Goal: Transaction & Acquisition: Purchase product/service

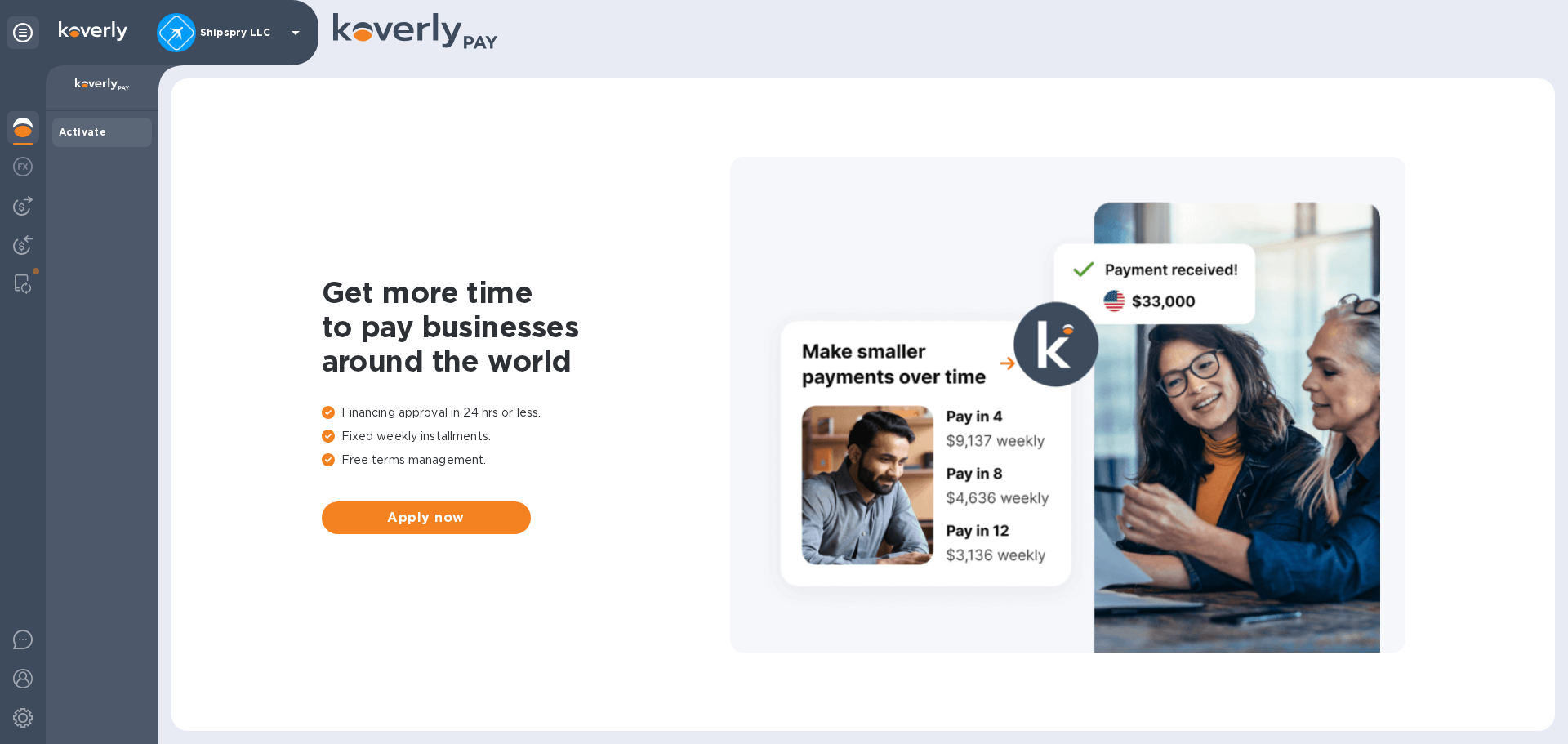
click at [213, 21] on div "Shipspry LLC" at bounding box center [232, 33] width 149 height 39
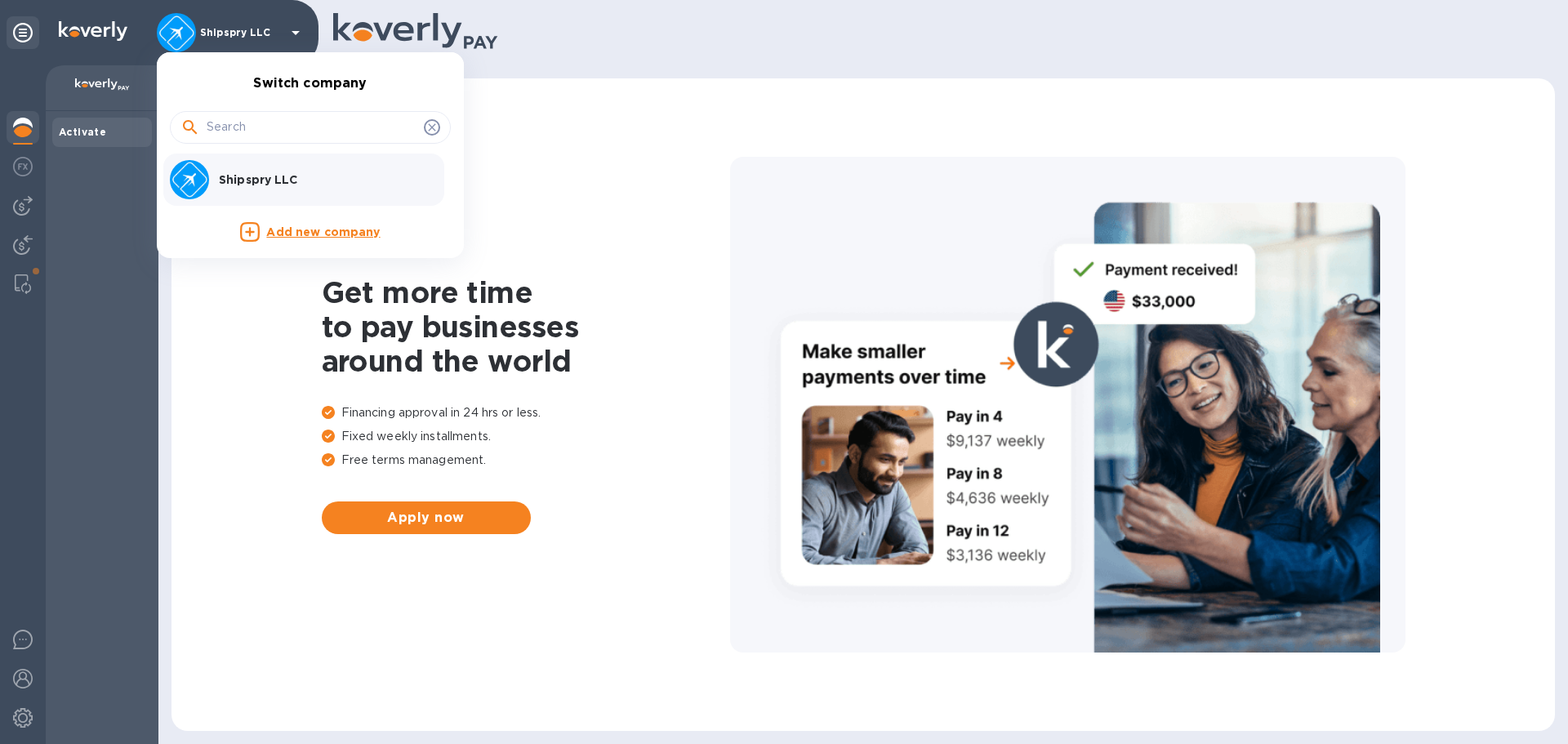
click at [213, 21] on div at bounding box center [784, 372] width 1568 height 744
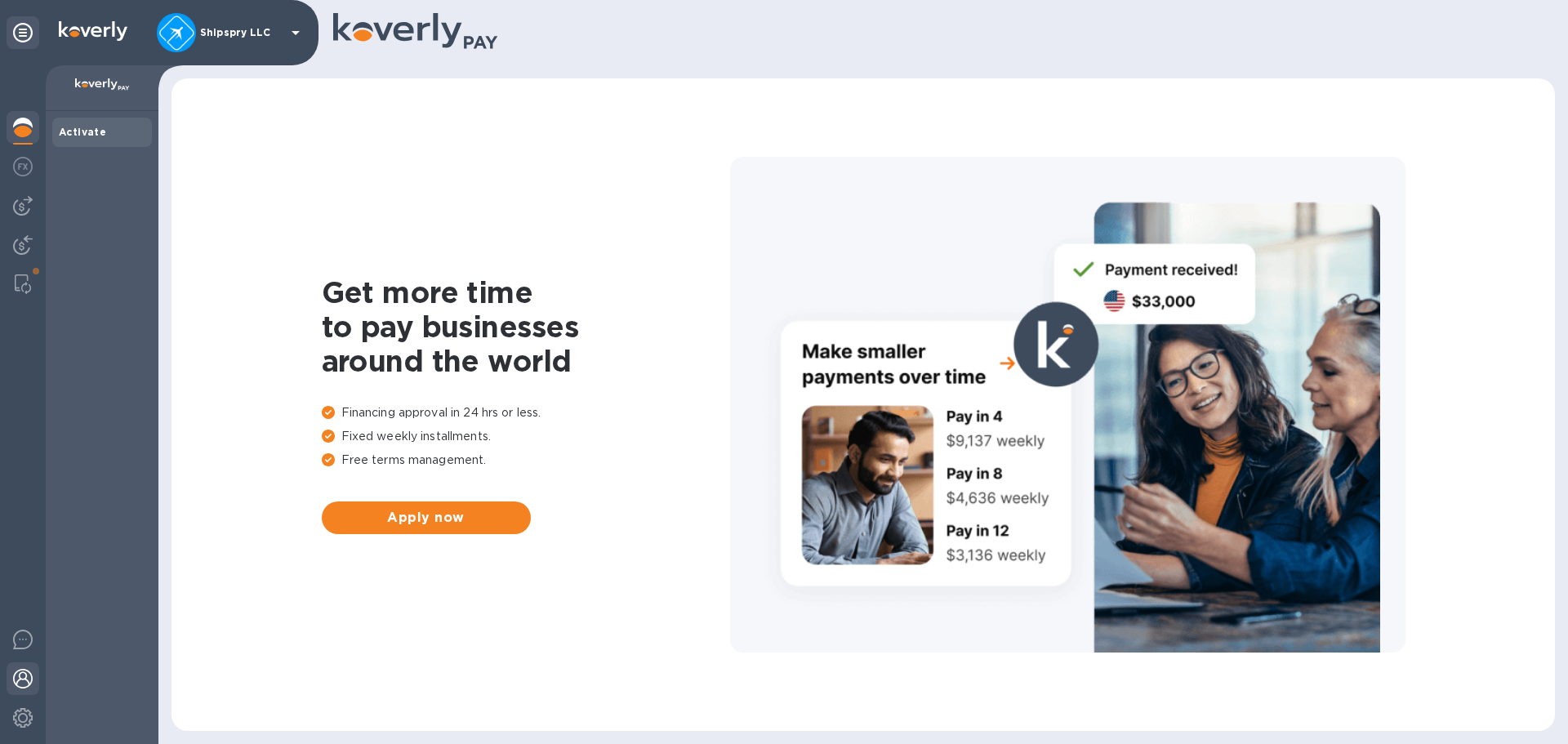
click at [18, 680] on img at bounding box center [23, 678] width 19 height 19
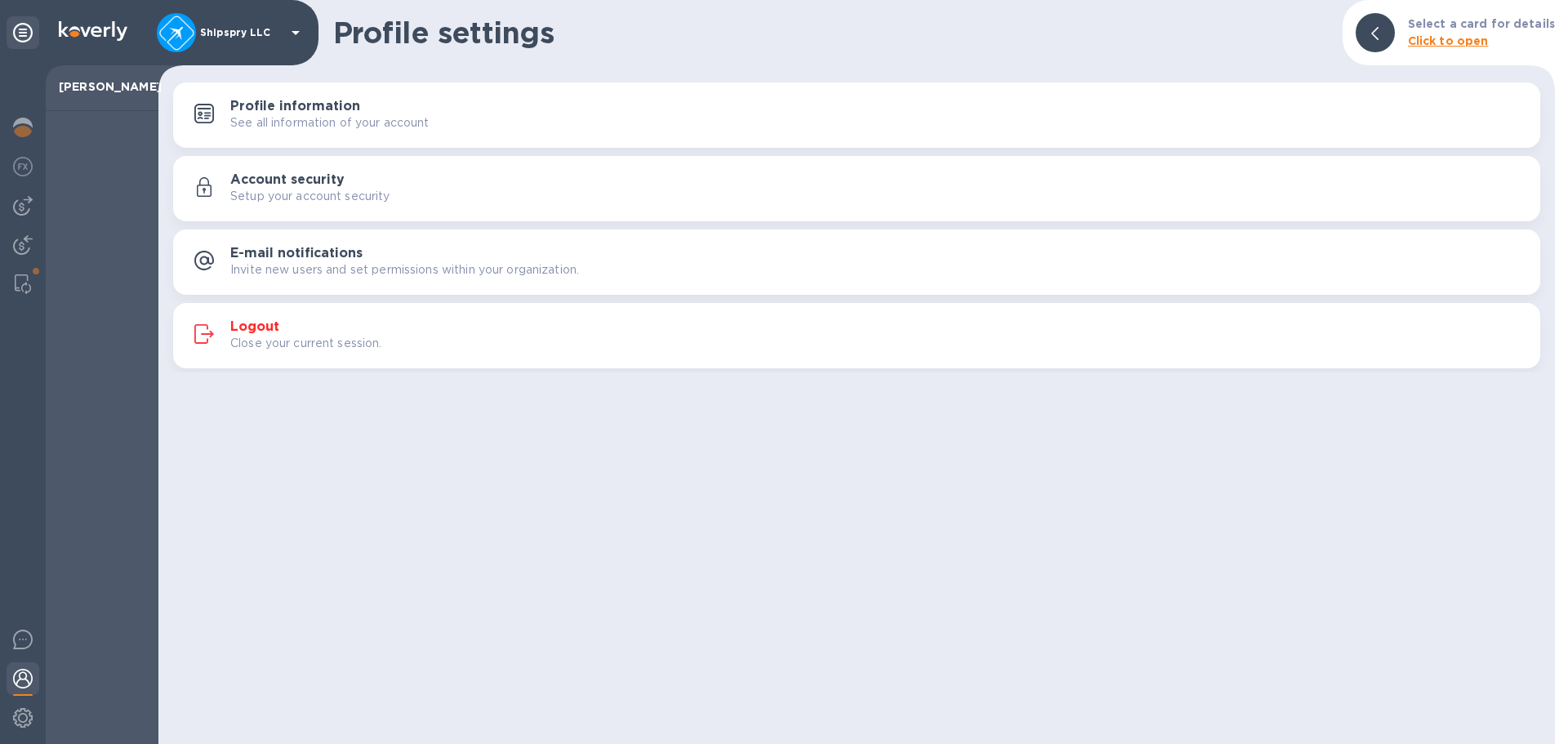
click at [321, 329] on div "Logout Close your current session." at bounding box center [878, 335] width 1296 height 33
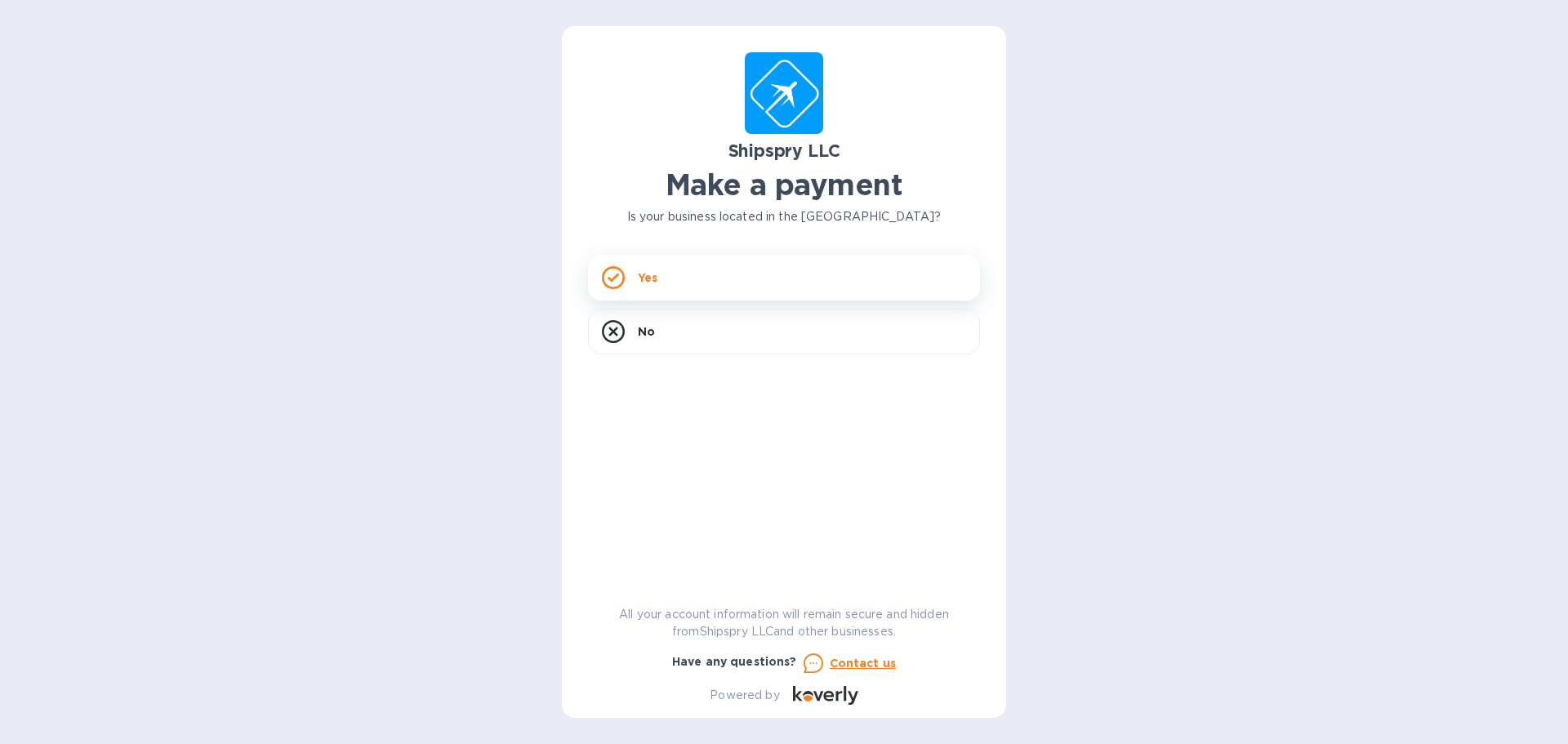
click at [664, 271] on div "Yes" at bounding box center [783, 278] width 392 height 46
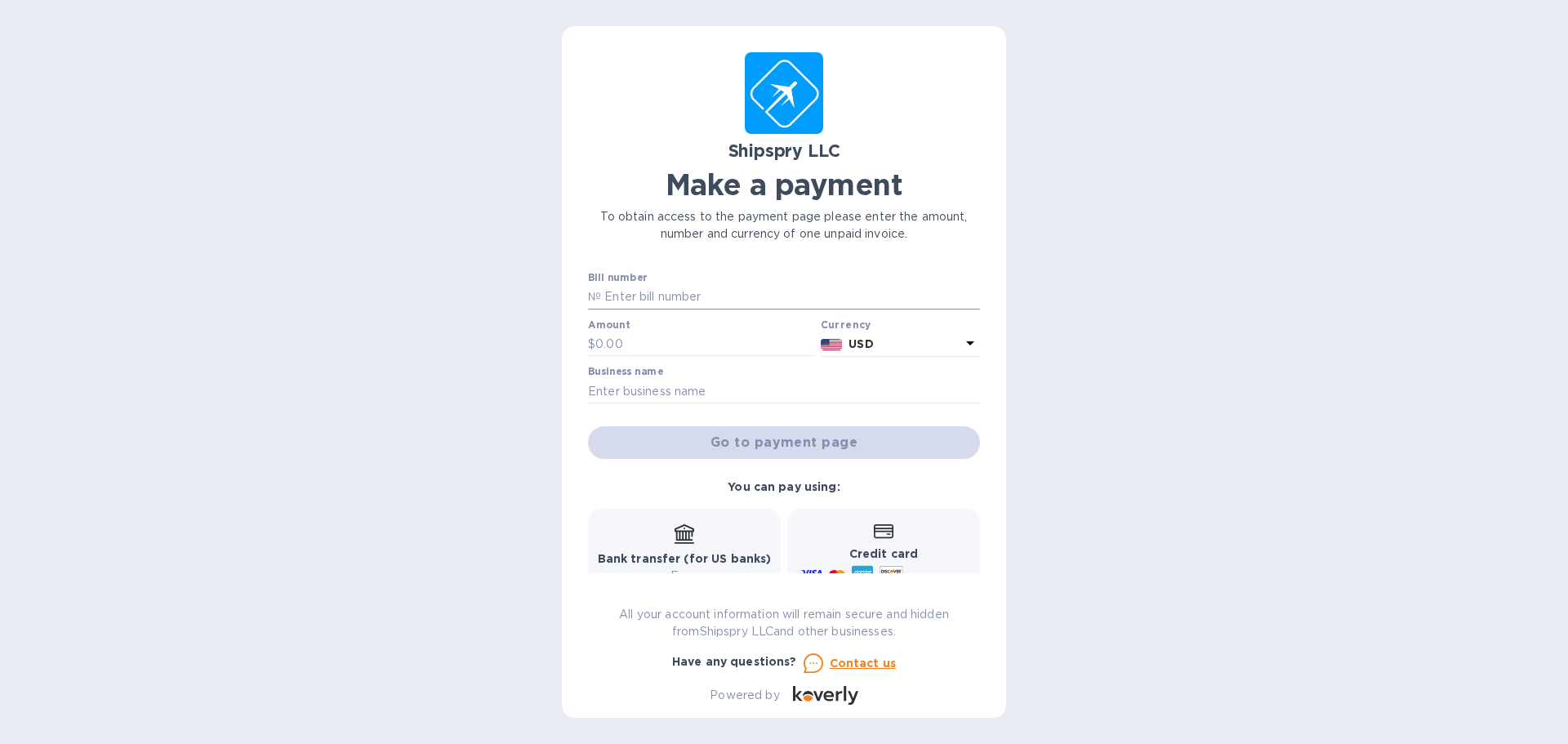
drag, startPoint x: 691, startPoint y: 298, endPoint x: 650, endPoint y: 295, distance: 41.1
click at [691, 298] on input "text" at bounding box center [790, 297] width 379 height 24
type input "40494A"
type input "475"
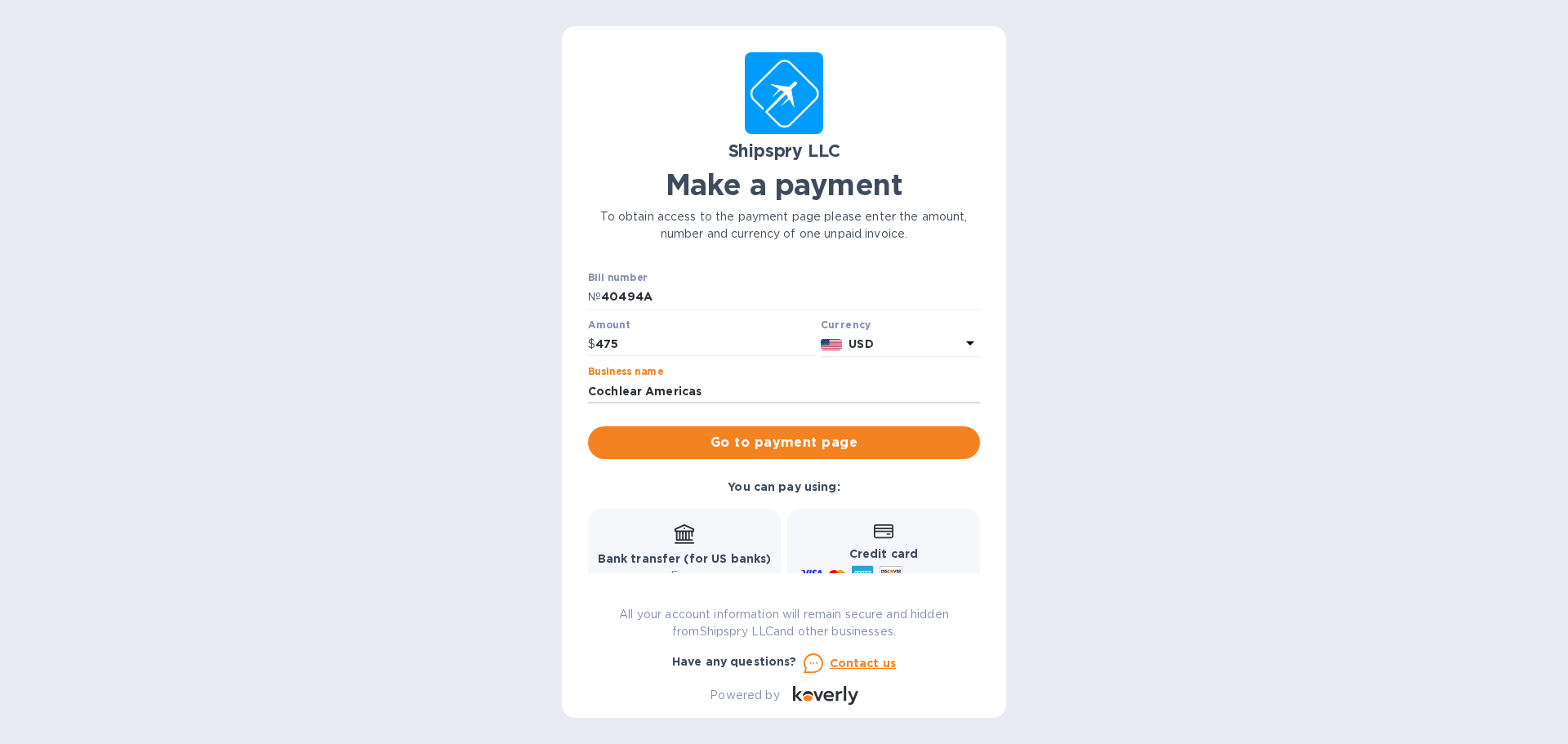
type input "Cochlear Americas"
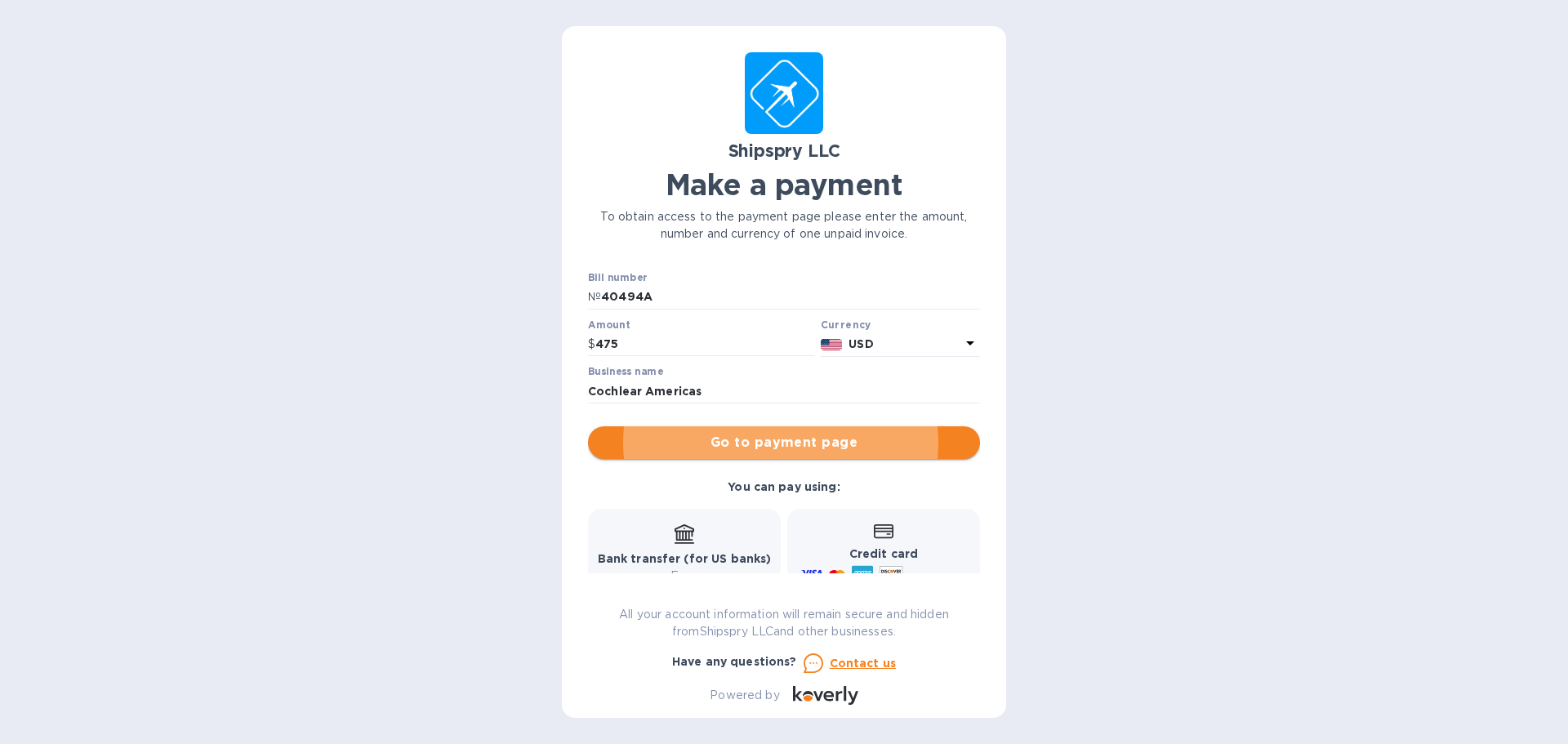
click at [797, 438] on span "Go to payment page" at bounding box center [784, 442] width 366 height 19
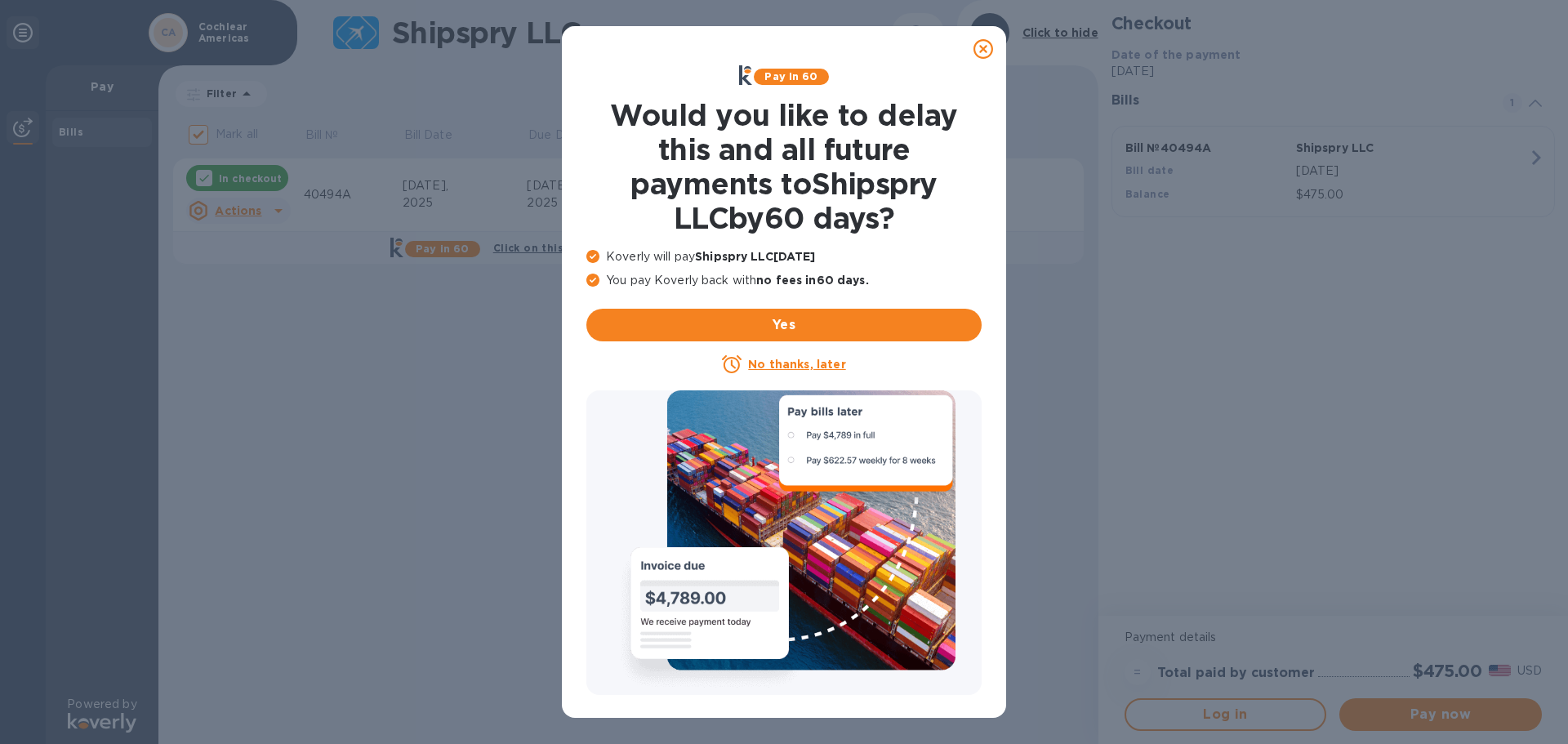
click at [793, 369] on u "No thanks, later" at bounding box center [797, 364] width 97 height 13
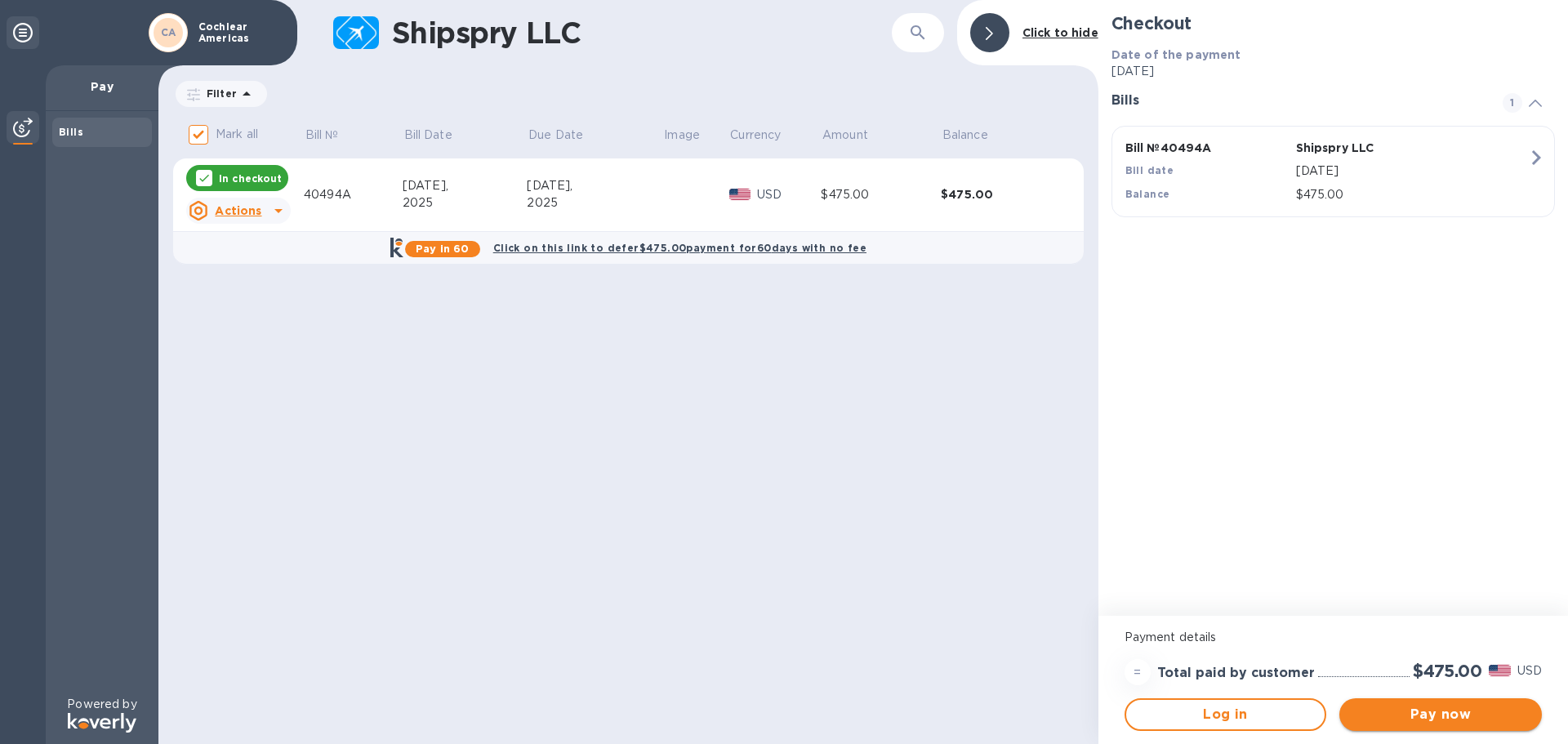
click at [1396, 715] on span "Pay now" at bounding box center [1440, 714] width 176 height 19
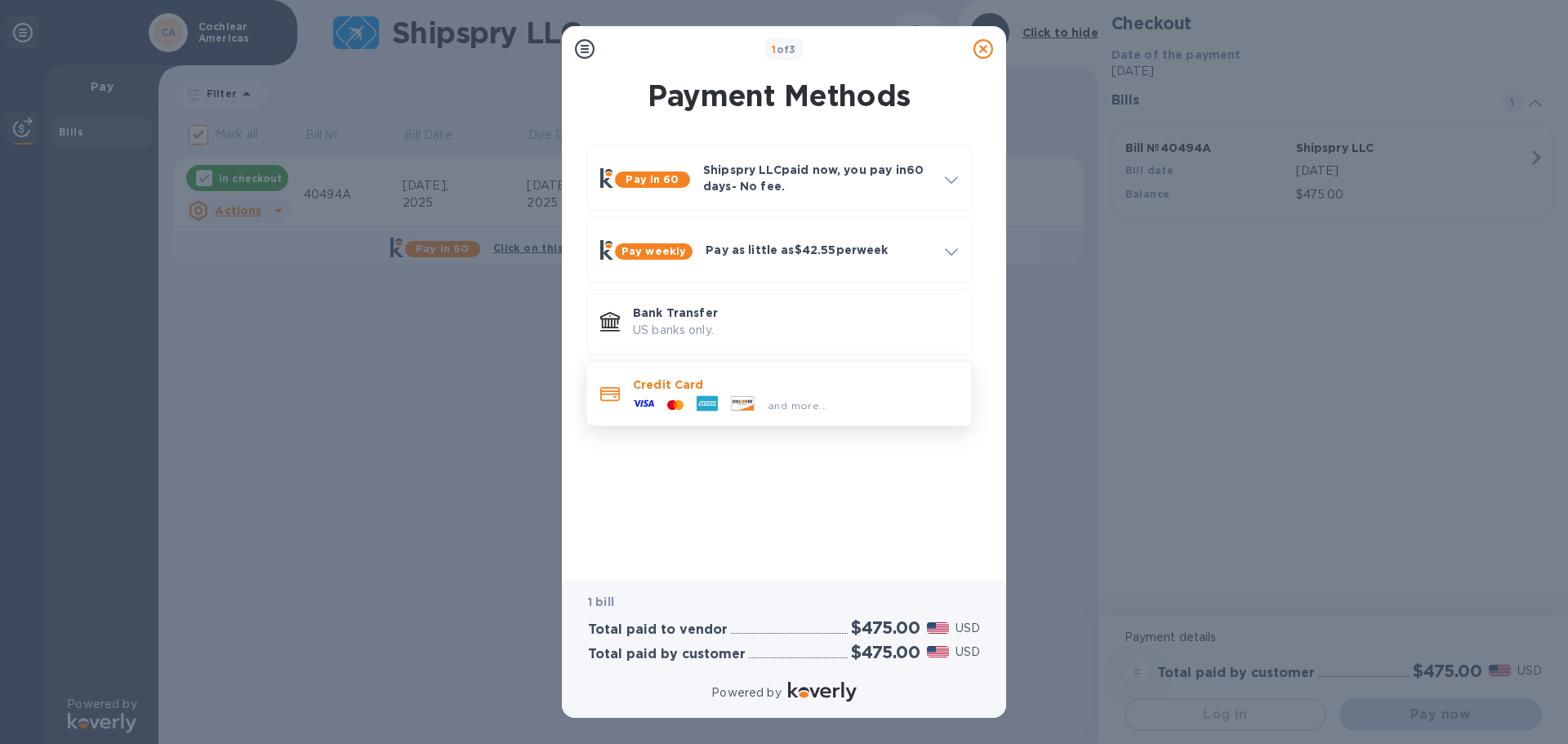
click at [689, 385] on p "Credit Card" at bounding box center [795, 385] width 325 height 17
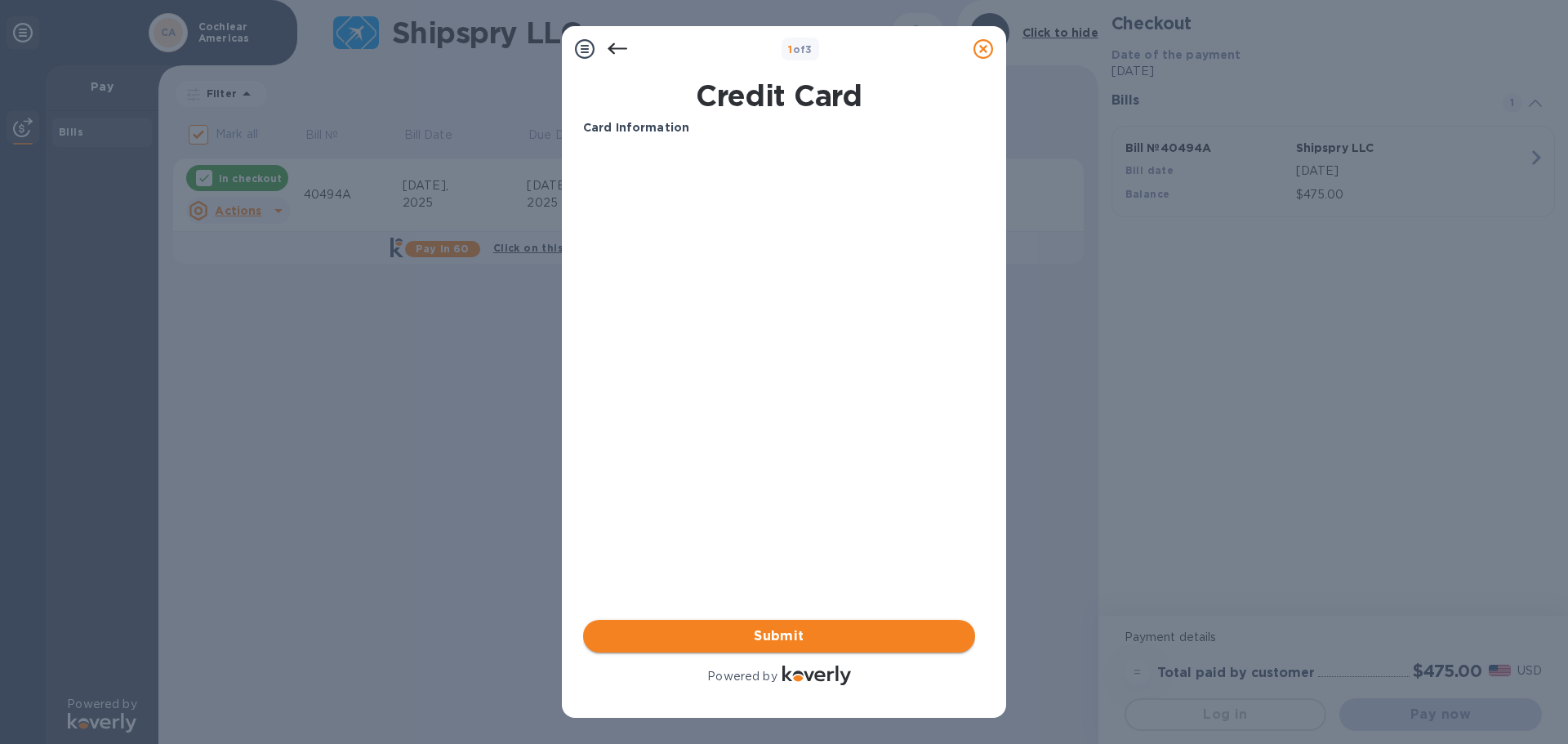
click at [756, 628] on span "Submit" at bounding box center [779, 635] width 366 height 19
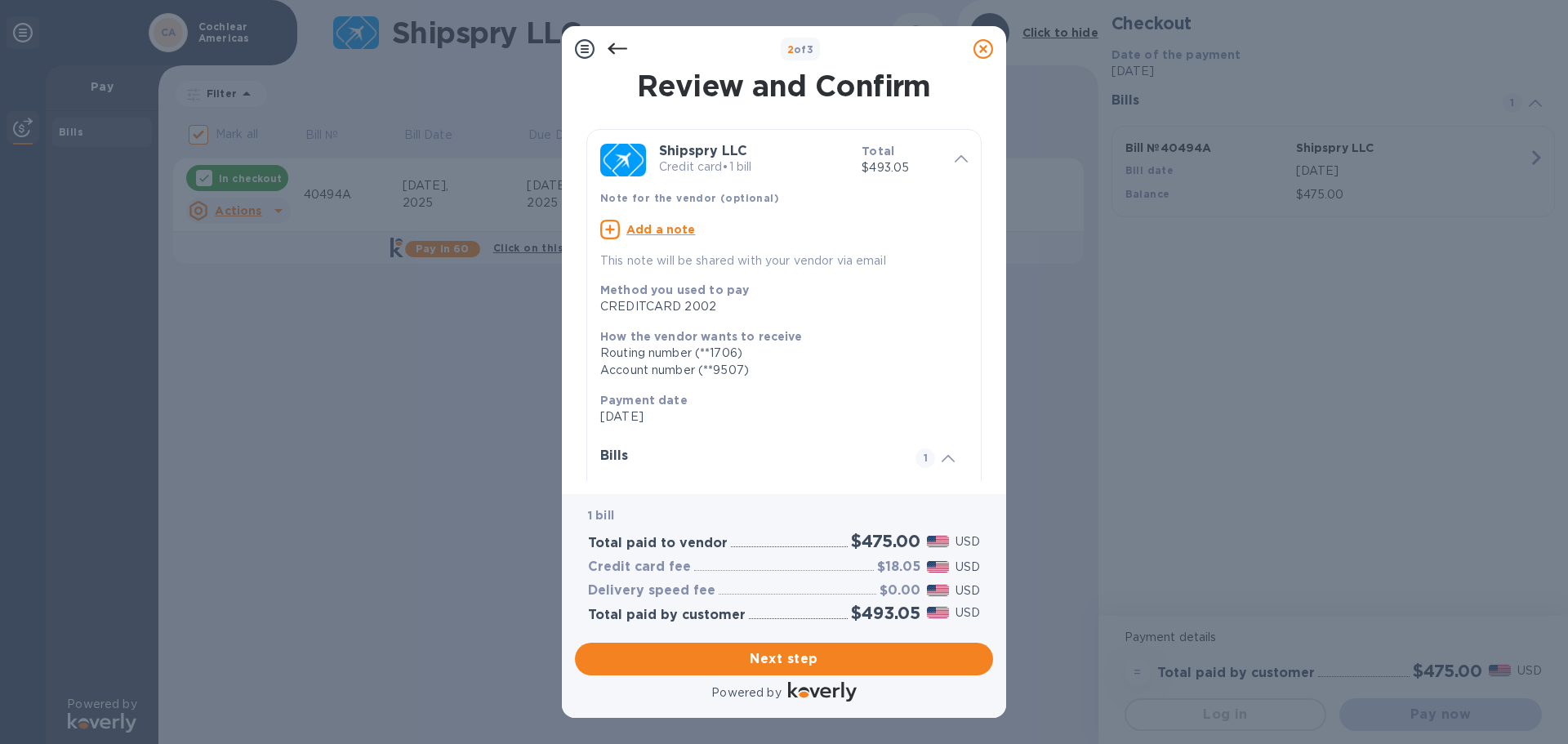
click at [667, 227] on u "Add a note" at bounding box center [660, 230] width 69 height 13
click at [680, 231] on textarea at bounding box center [771, 232] width 341 height 14
type textarea "Inv 40494A"
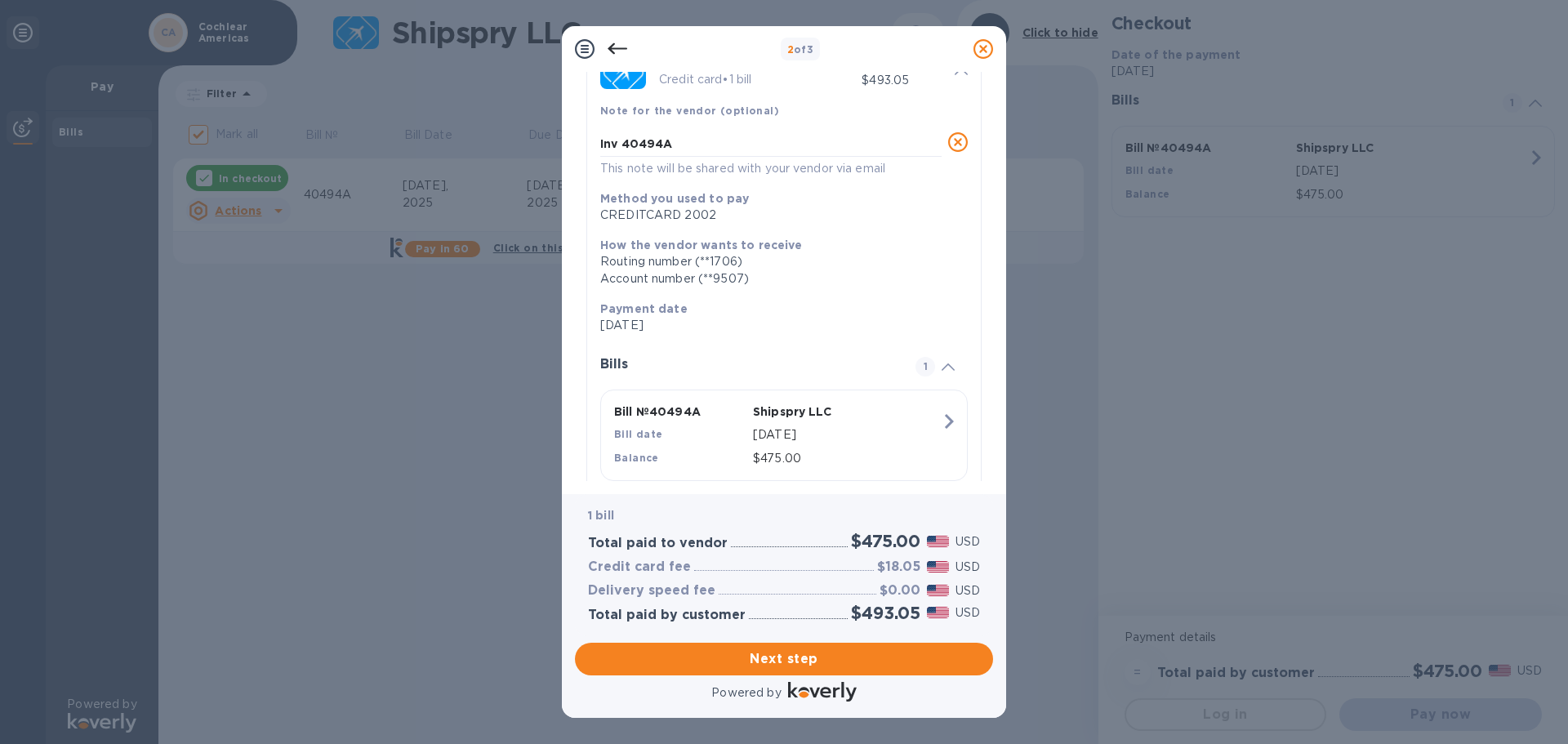
scroll to position [129, 0]
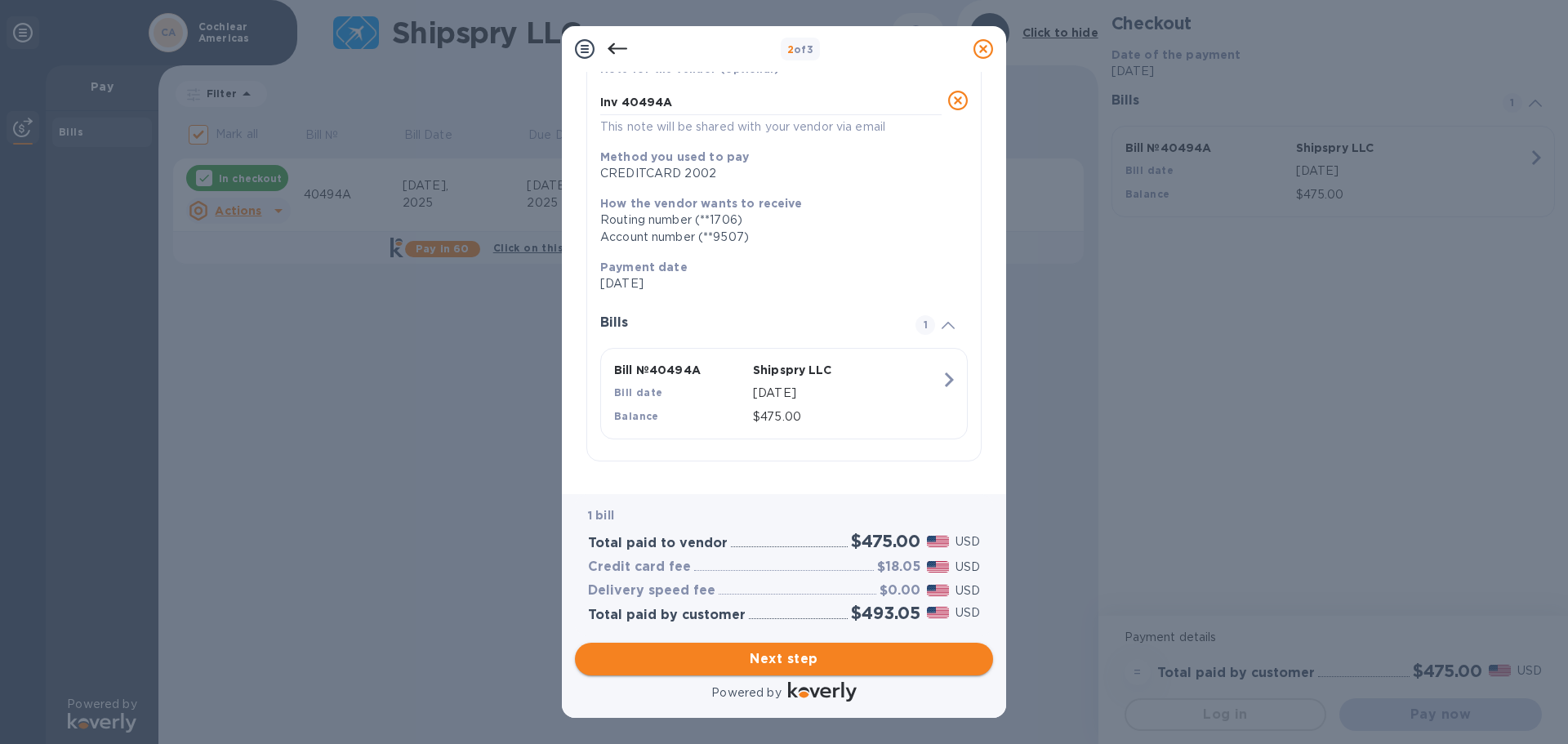
click at [796, 656] on span "Next step" at bounding box center [783, 659] width 392 height 19
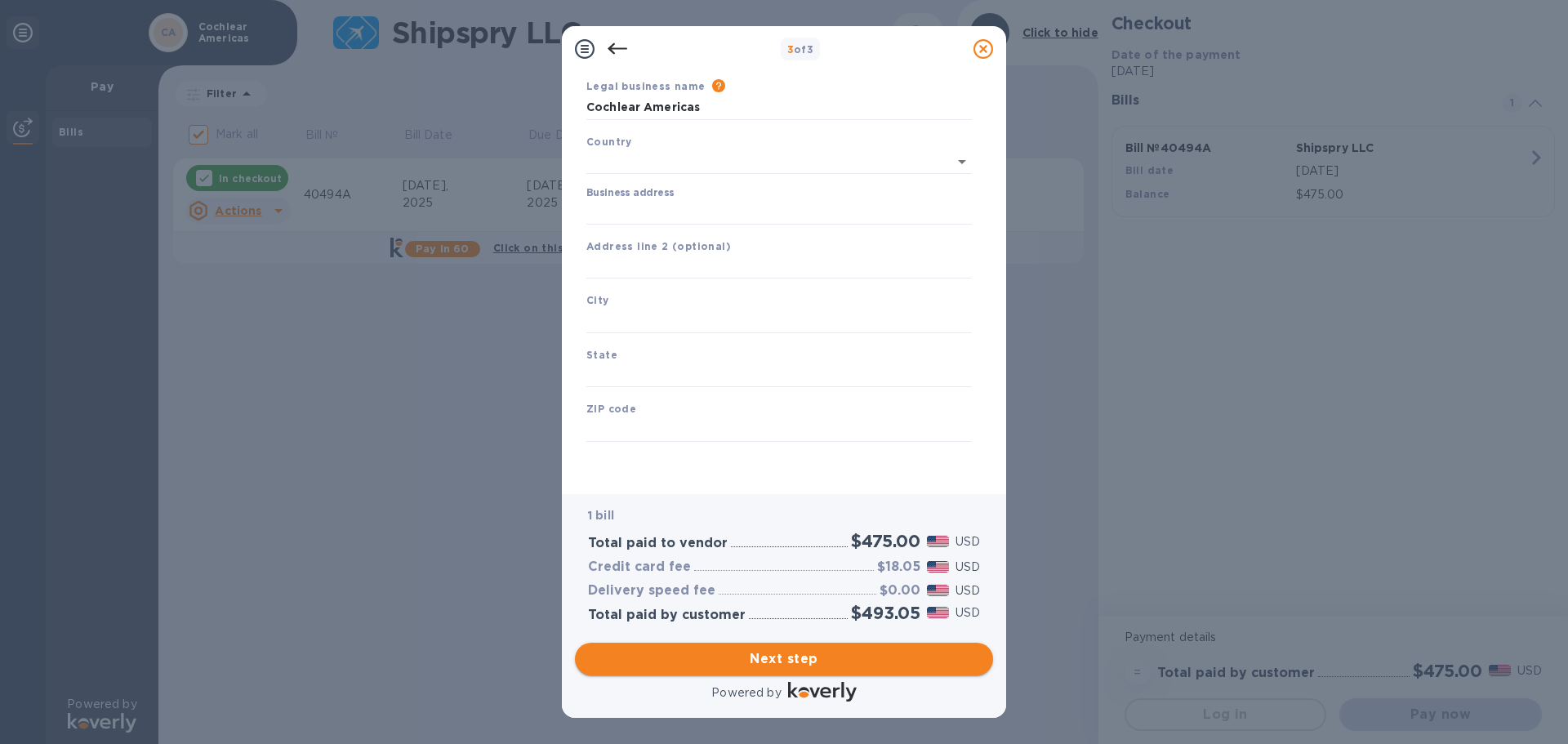
type input "[GEOGRAPHIC_DATA]"
click at [652, 217] on input "Business address" at bounding box center [778, 211] width 385 height 24
click at [650, 212] on input "Business address" at bounding box center [778, 211] width 385 height 24
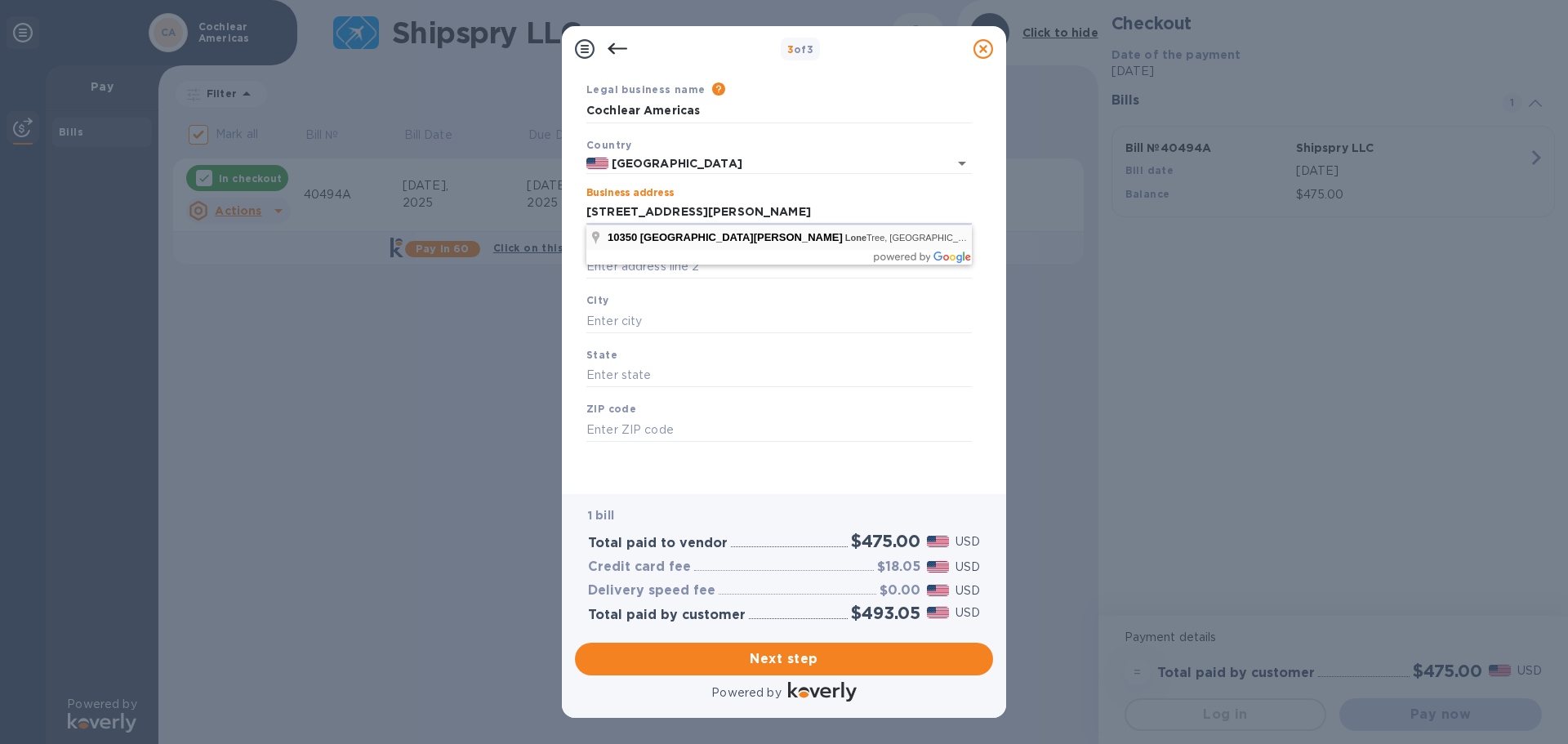
type input "[STREET_ADDRESS][PERSON_NAME]"
type input "Littleton"
type input "CO"
type input "80124"
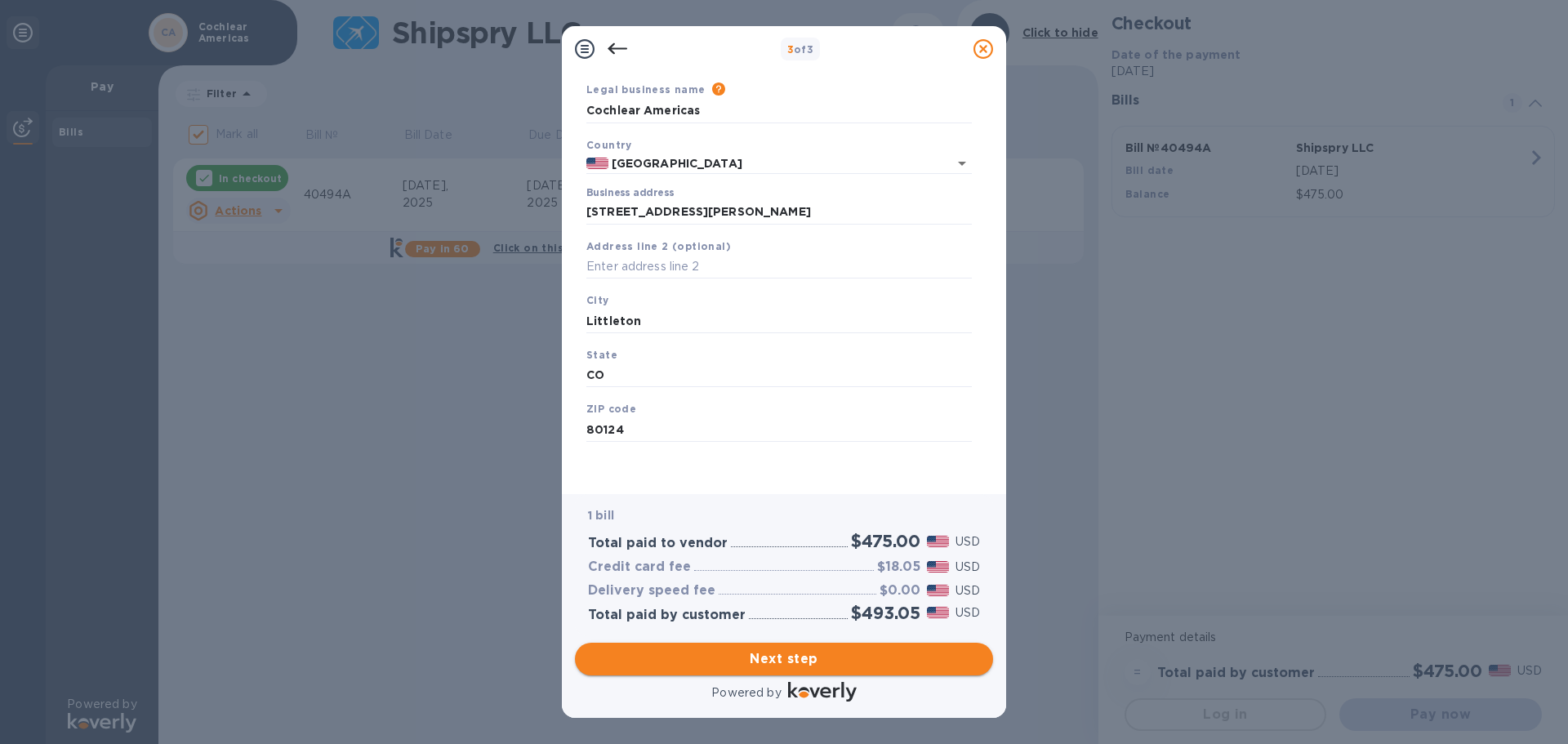
click at [790, 656] on span "Next step" at bounding box center [783, 659] width 392 height 19
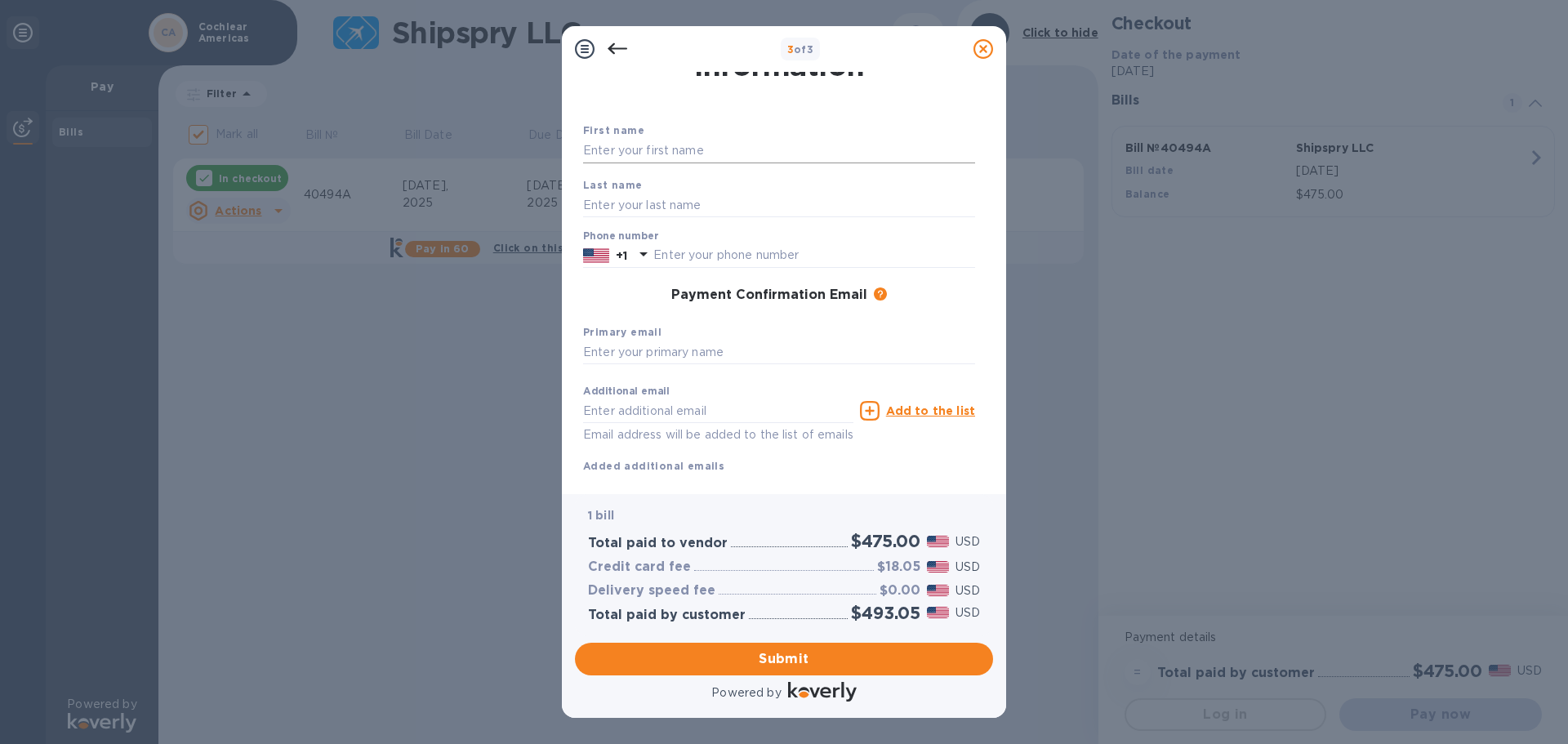
click at [643, 146] on input "text" at bounding box center [779, 150] width 392 height 24
type input "[PERSON_NAME]"
click at [685, 245] on input "text" at bounding box center [814, 255] width 322 height 24
type input "3037909010"
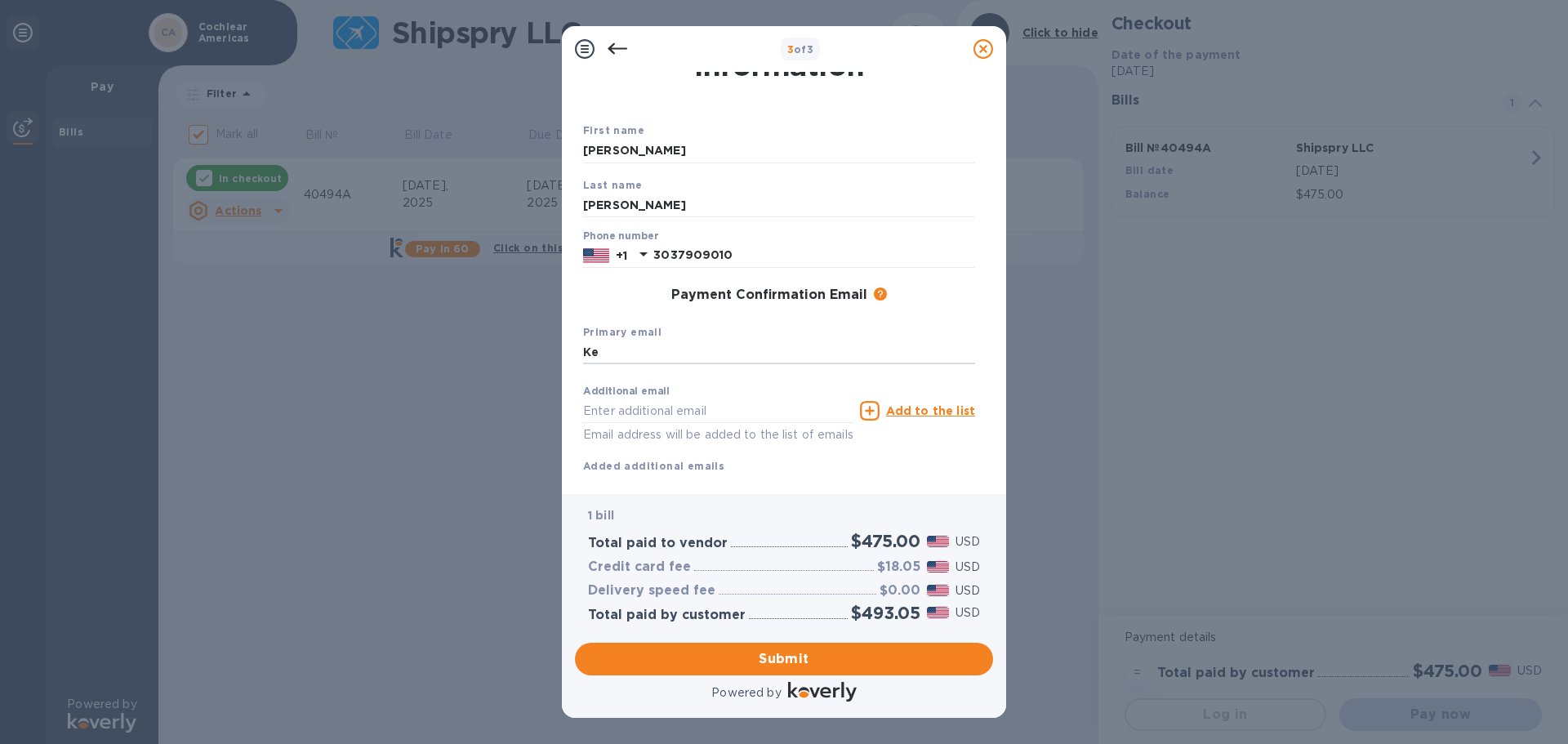
type input "K"
type input "[EMAIL_ADDRESS][DOMAIN_NAME]"
click at [619, 412] on input "text" at bounding box center [718, 410] width 270 height 24
click at [947, 476] on div "Additional email Email address will be added to the list of emails Add to the l…" at bounding box center [779, 426] width 405 height 110
click at [806, 665] on span "Submit" at bounding box center [783, 659] width 392 height 19
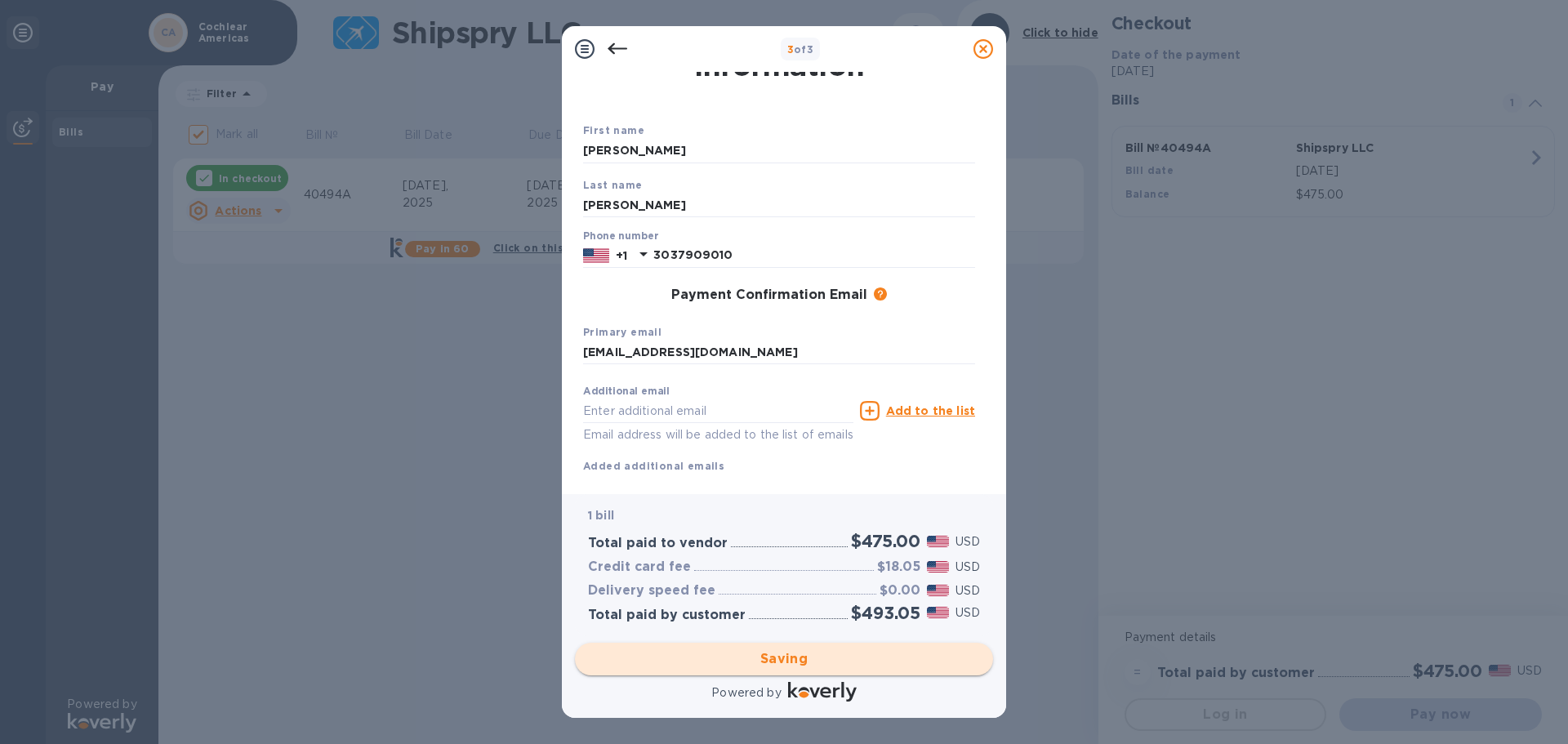
checkbox input "false"
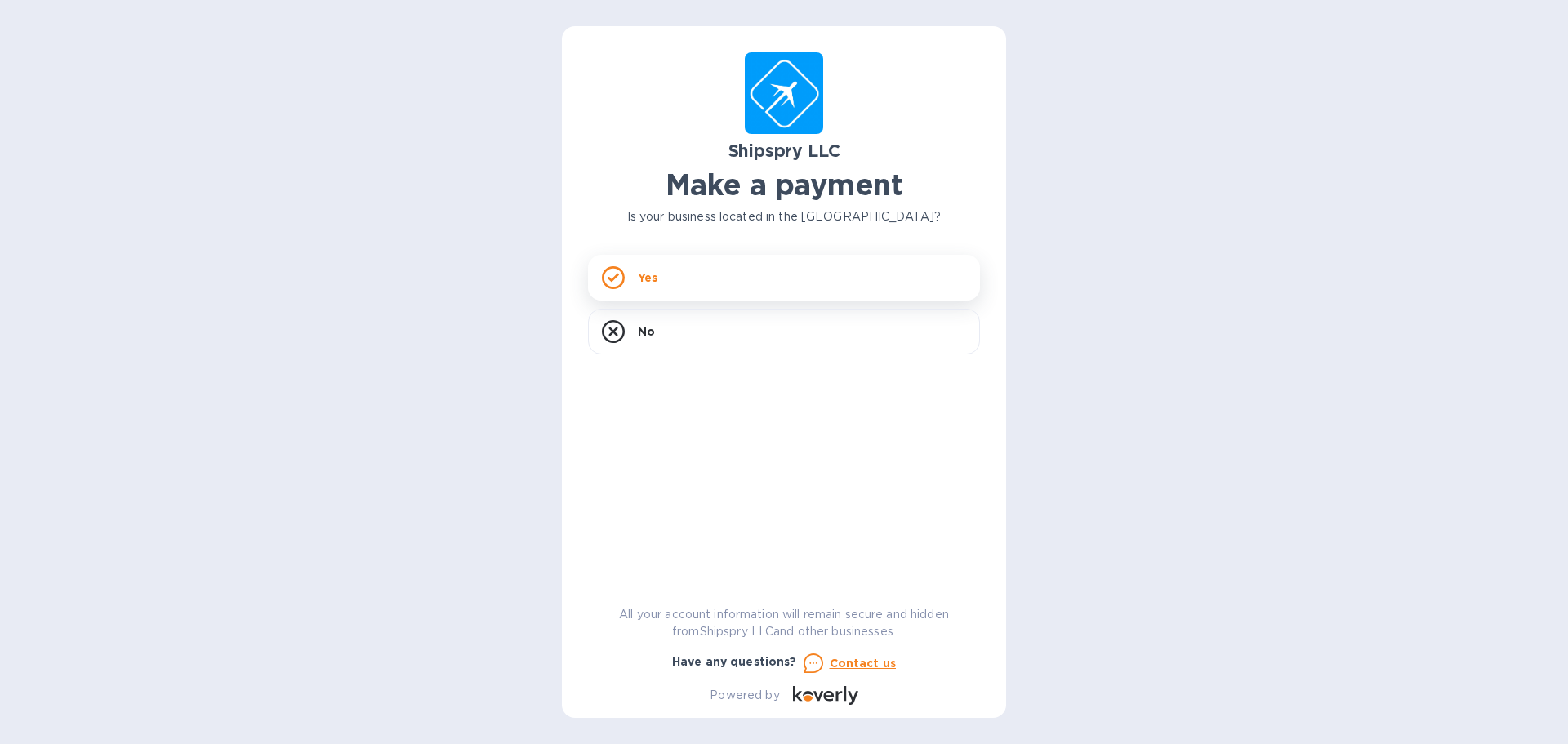
click at [721, 273] on div "Yes" at bounding box center [783, 278] width 392 height 46
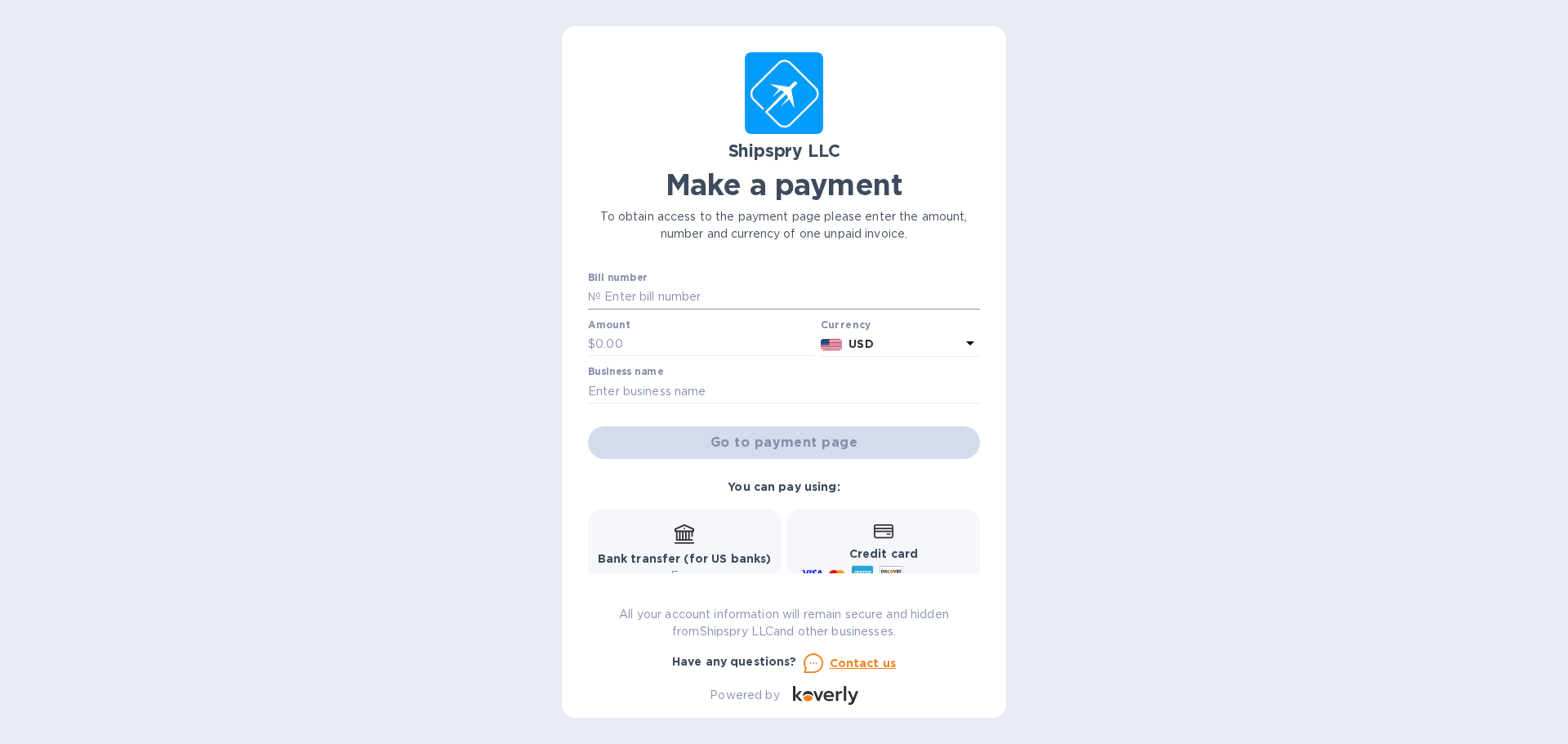
drag, startPoint x: 673, startPoint y: 293, endPoint x: 660, endPoint y: 294, distance: 13.0
click at [673, 293] on input "text" at bounding box center [790, 297] width 379 height 24
type input "42712A"
click at [602, 330] on label "Amount" at bounding box center [608, 325] width 42 height 10
click at [613, 339] on input "text" at bounding box center [705, 344] width 219 height 24
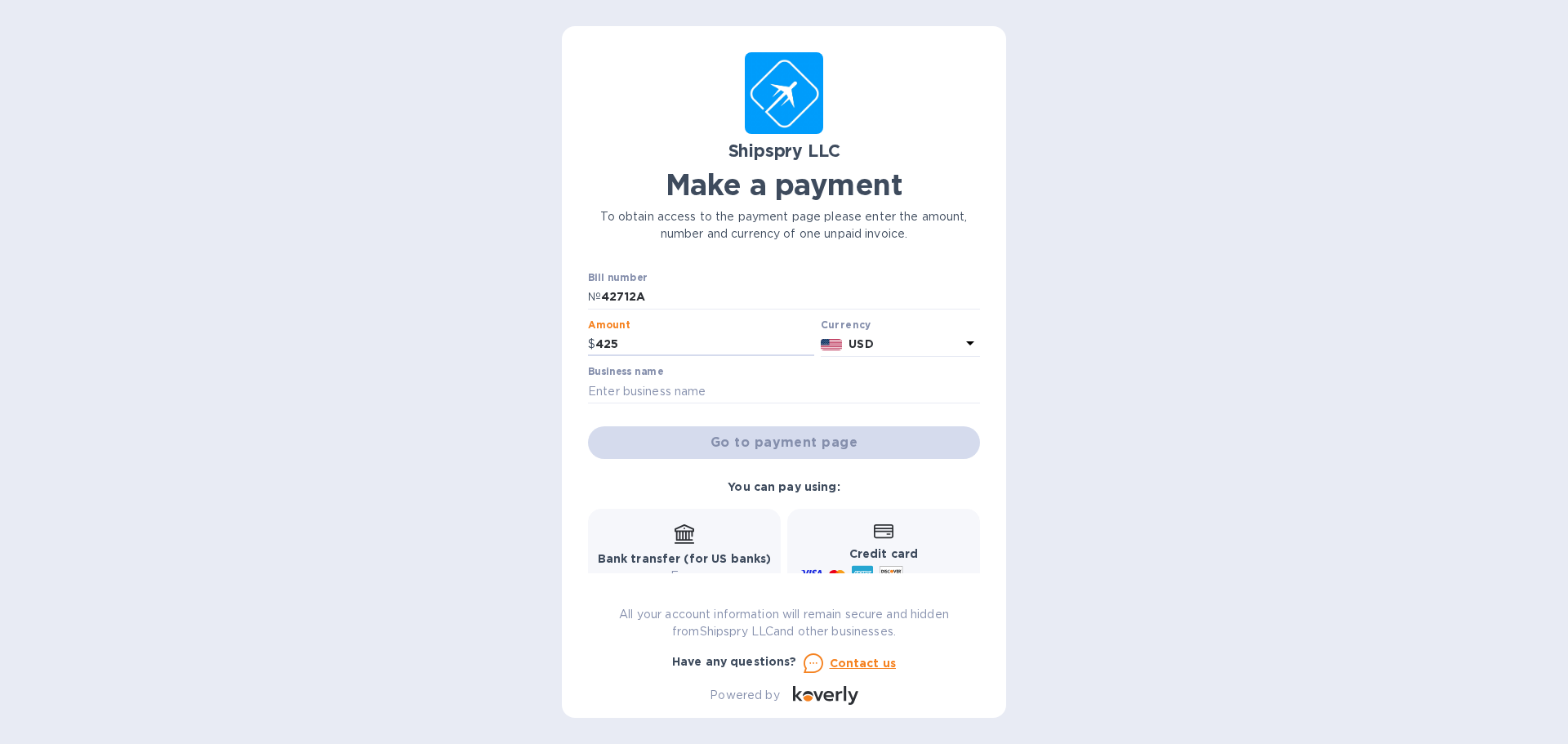
type input "425"
click at [663, 388] on input "text" at bounding box center [783, 390] width 392 height 24
paste input "Foundation Medical dba Arthrex Minnesota"
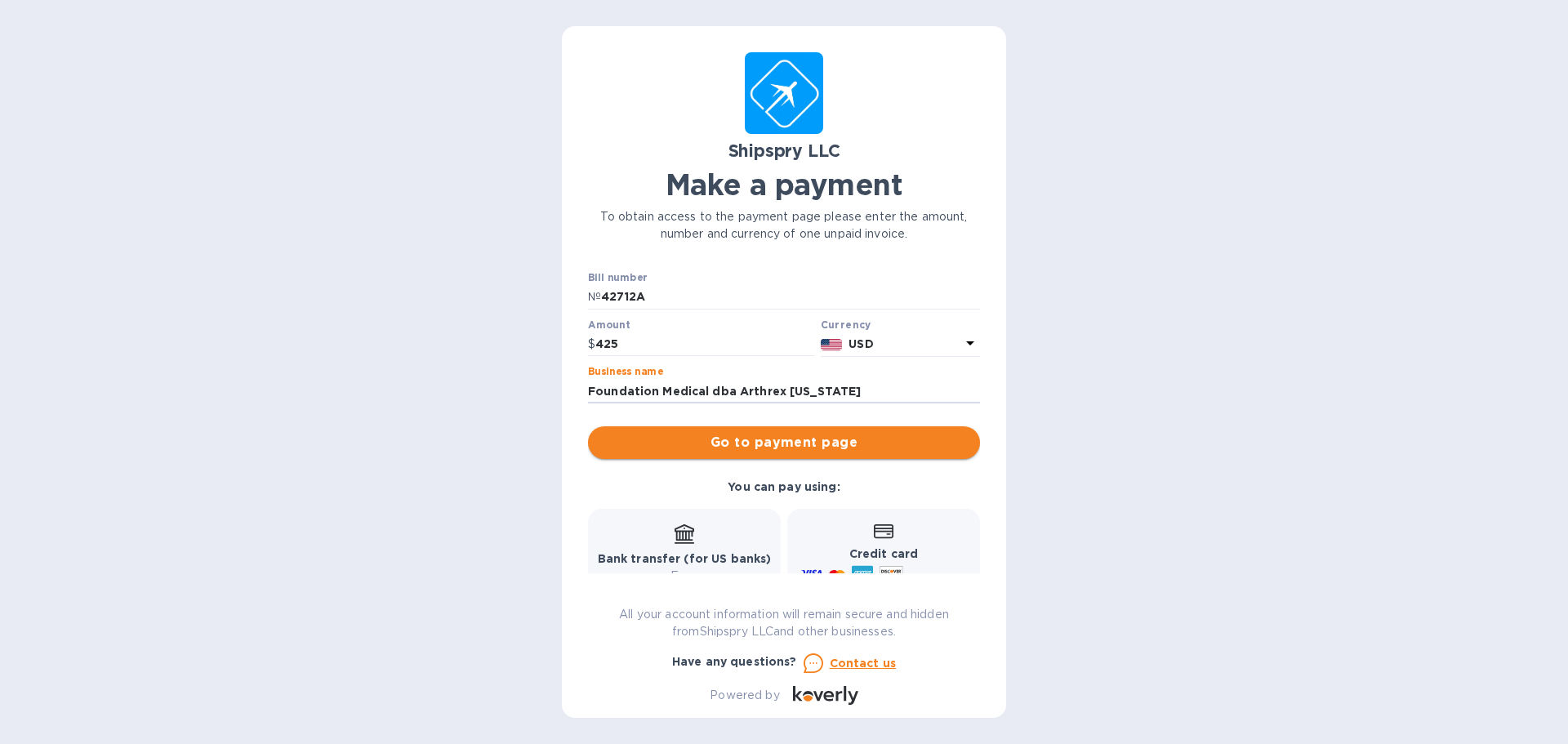
type input "Foundation Medical dba Arthrex Minnesota"
click at [807, 446] on span "Go to payment page" at bounding box center [784, 442] width 366 height 19
